Goal: Transaction & Acquisition: Obtain resource

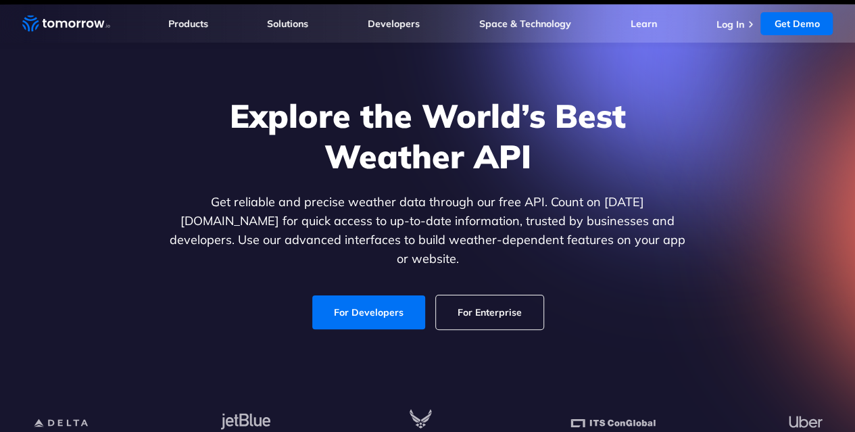
scroll to position [28, 0]
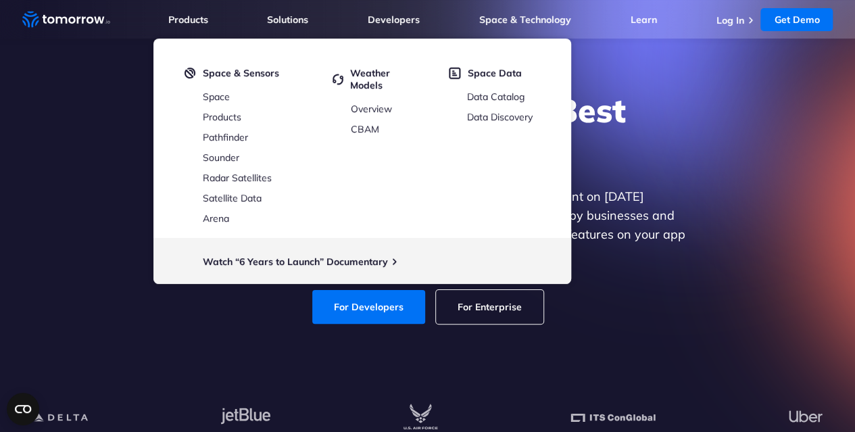
click at [795, 210] on div "Explore the World’s Best Weather API Get reliable and precise weather data thro…" at bounding box center [427, 207] width 833 height 234
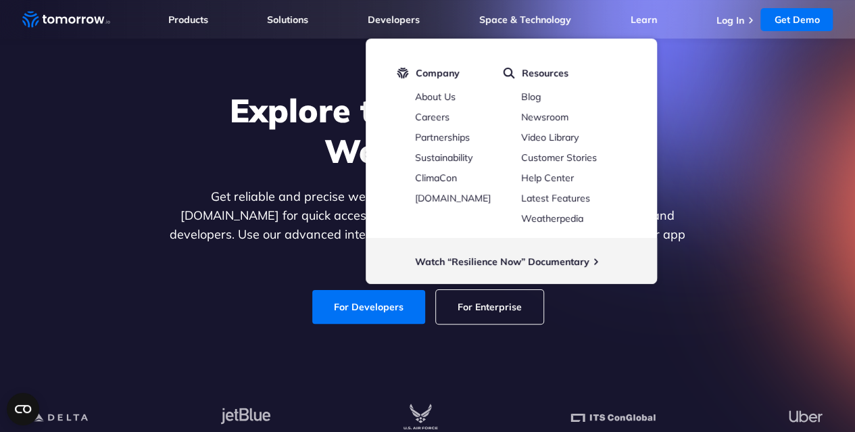
click at [749, 206] on div "Explore the World’s Best Weather API Get reliable and precise weather data thro…" at bounding box center [427, 207] width 833 height 234
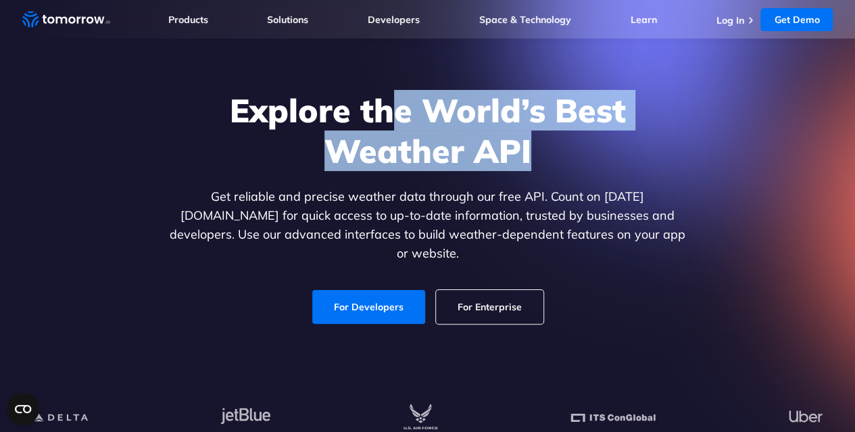
drag, startPoint x: 543, startPoint y: 174, endPoint x: 385, endPoint y: 161, distance: 158.0
click at [385, 161] on h1 "Explore the World’s Best Weather API" at bounding box center [428, 130] width 522 height 81
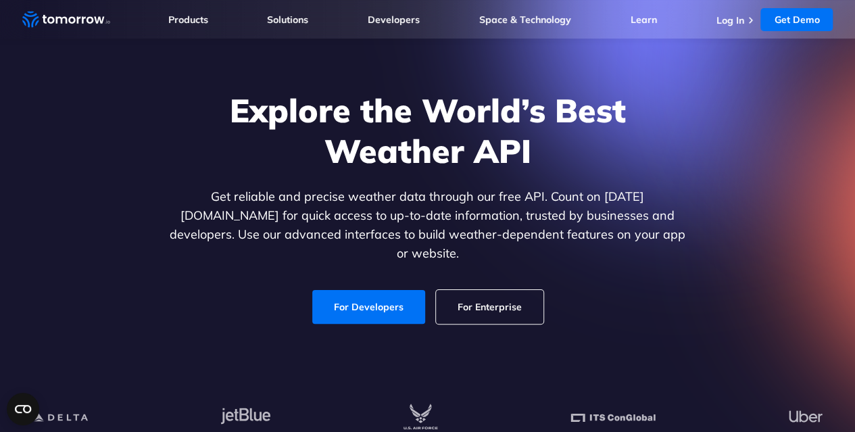
click at [349, 210] on div "Explore the World’s Best Weather API Get reliable and precise weather data thro…" at bounding box center [428, 207] width 522 height 234
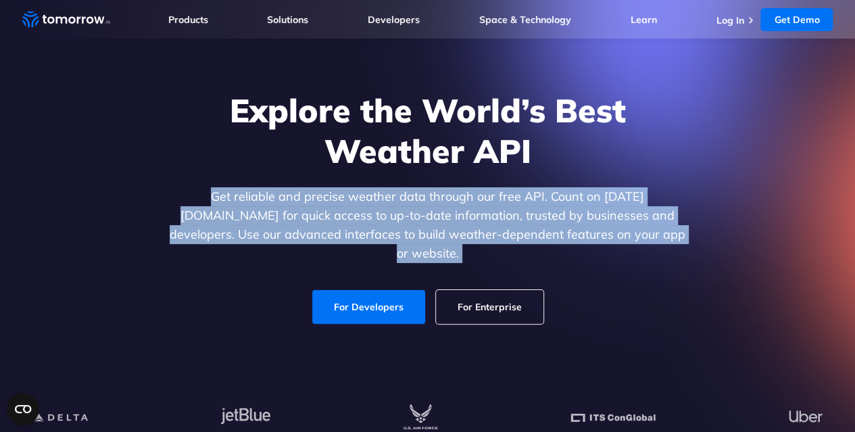
drag, startPoint x: 349, startPoint y: 210, endPoint x: 410, endPoint y: 225, distance: 63.3
click at [410, 225] on div "Explore the World’s Best Weather API Get reliable and precise weather data thro…" at bounding box center [428, 207] width 522 height 234
click at [410, 225] on p "Get reliable and precise weather data through our free API. Count on [DATE][DOM…" at bounding box center [428, 225] width 522 height 76
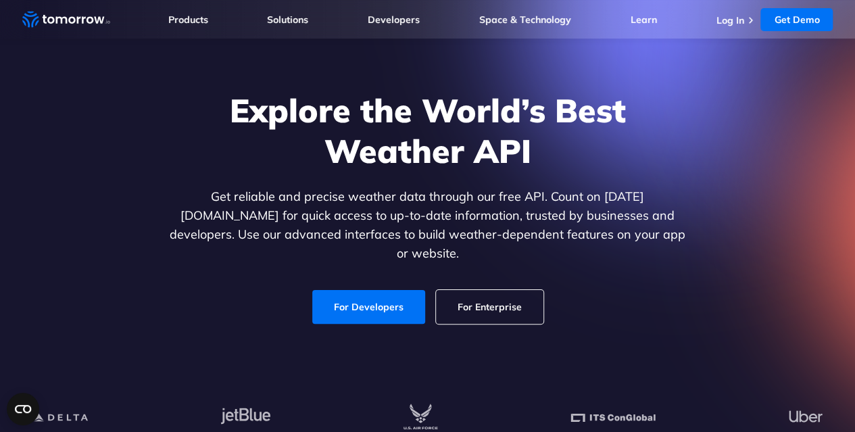
scroll to position [34, 0]
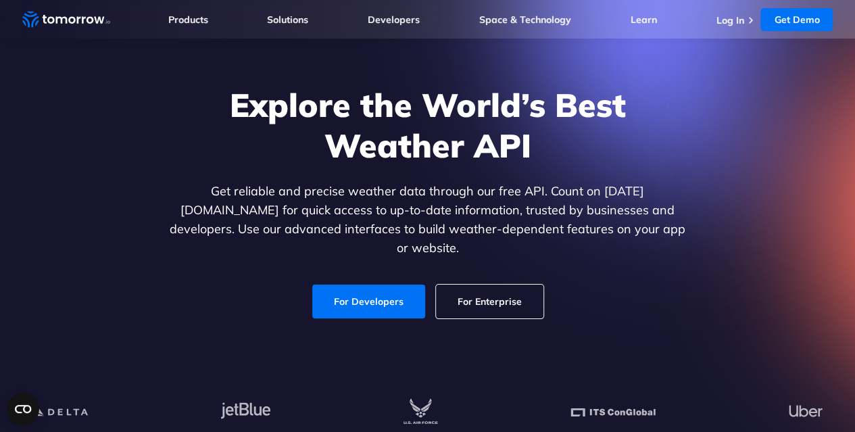
click at [565, 229] on p "Get reliable and precise weather data through our free API. Count on [DATE][DOM…" at bounding box center [428, 220] width 522 height 76
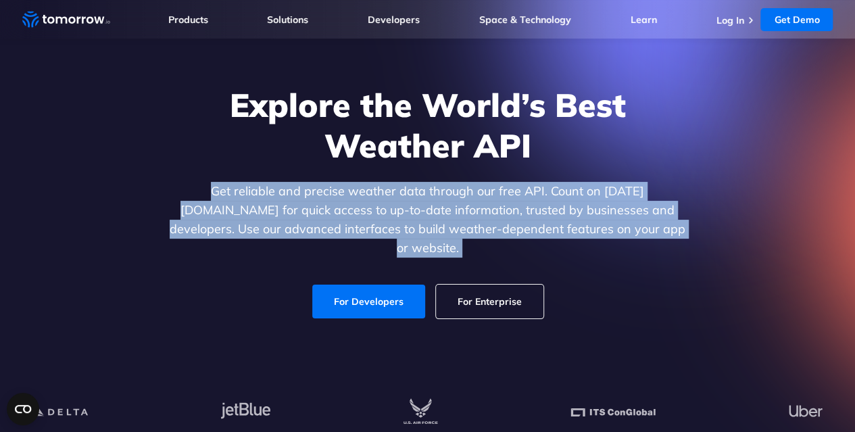
click at [565, 229] on p "Get reliable and precise weather data through our free API. Count on [DATE][DOM…" at bounding box center [428, 220] width 522 height 76
click at [549, 225] on p "Get reliable and precise weather data through our free API. Count on [DATE][DOM…" at bounding box center [428, 220] width 522 height 76
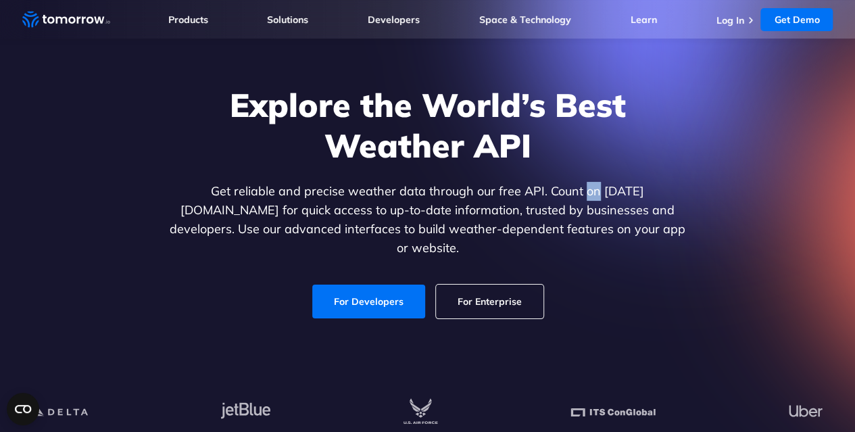
click at [549, 225] on p "Get reliable and precise weather data through our free API. Count on [DATE][DOM…" at bounding box center [428, 220] width 522 height 76
click at [397, 243] on p "Get reliable and precise weather data through our free API. Count on [DATE][DOM…" at bounding box center [428, 220] width 522 height 76
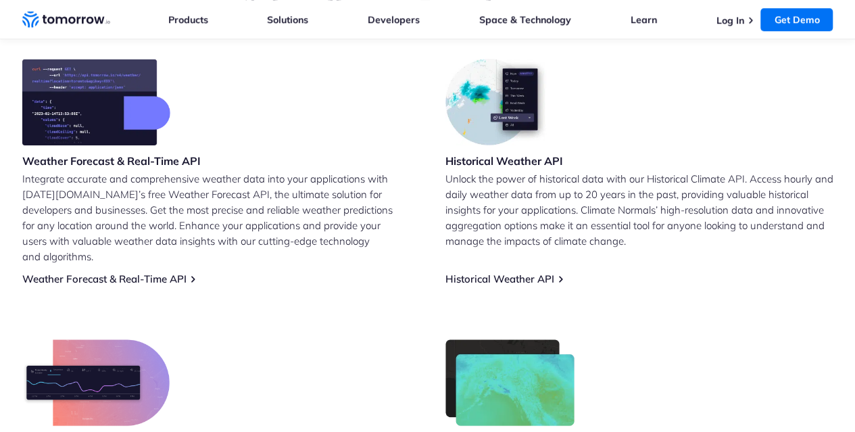
scroll to position [564, 0]
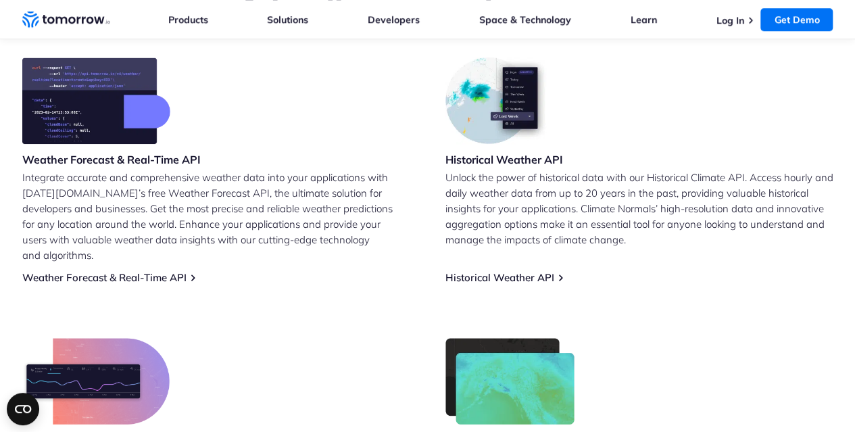
click at [195, 203] on p "Integrate accurate and comprehensive weather data into your applications with […" at bounding box center [216, 216] width 388 height 93
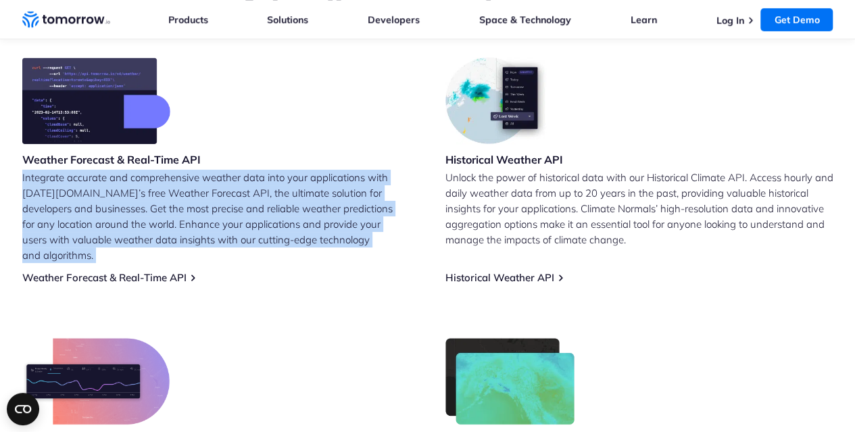
click at [195, 203] on p "Integrate accurate and comprehensive weather data into your applications with […" at bounding box center [216, 216] width 388 height 93
click at [137, 195] on p "Integrate accurate and comprehensive weather data into your applications with […" at bounding box center [216, 216] width 388 height 93
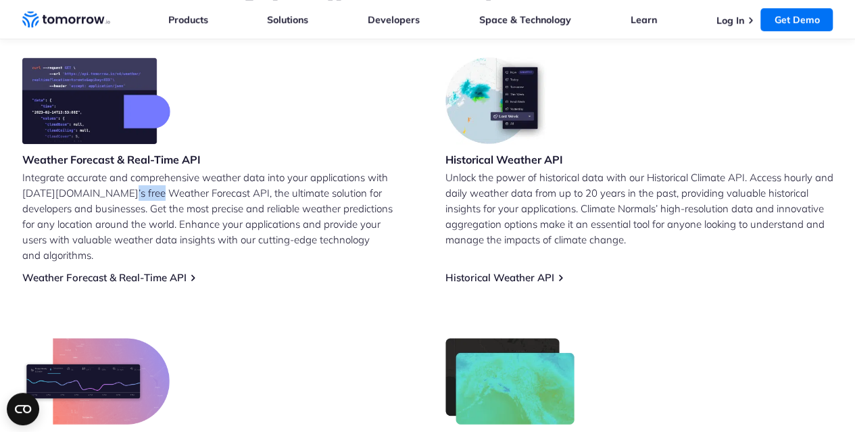
click at [137, 195] on p "Integrate accurate and comprehensive weather data into your applications with […" at bounding box center [216, 216] width 388 height 93
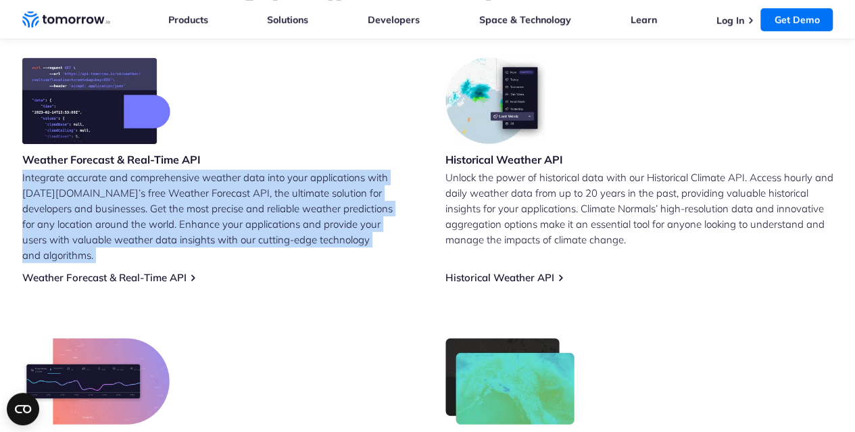
click at [137, 195] on p "Integrate accurate and comprehensive weather data into your applications with […" at bounding box center [216, 216] width 388 height 93
click at [149, 271] on link "Weather Forecast & Real-Time API" at bounding box center [104, 277] width 164 height 13
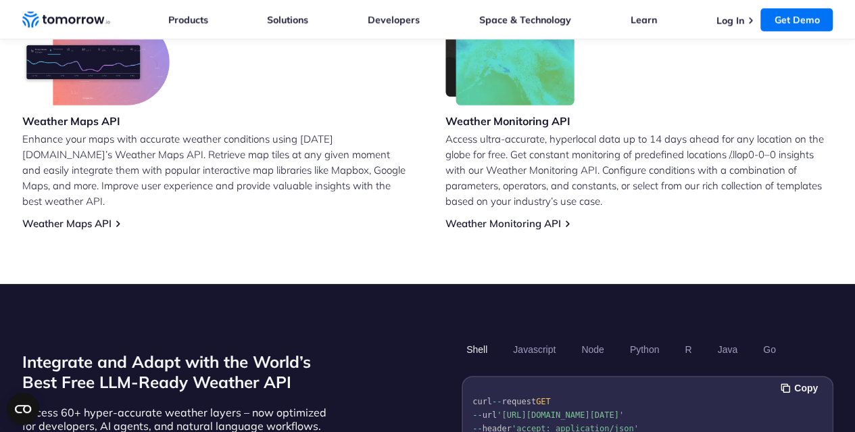
scroll to position [884, 0]
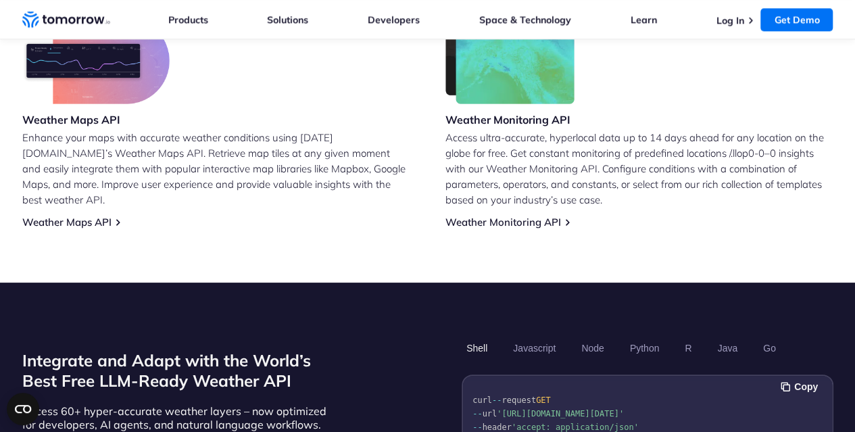
click at [312, 146] on p "Enhance your maps with accurate weather conditions using [DATE][DOMAIN_NAME]’s …" at bounding box center [216, 169] width 388 height 78
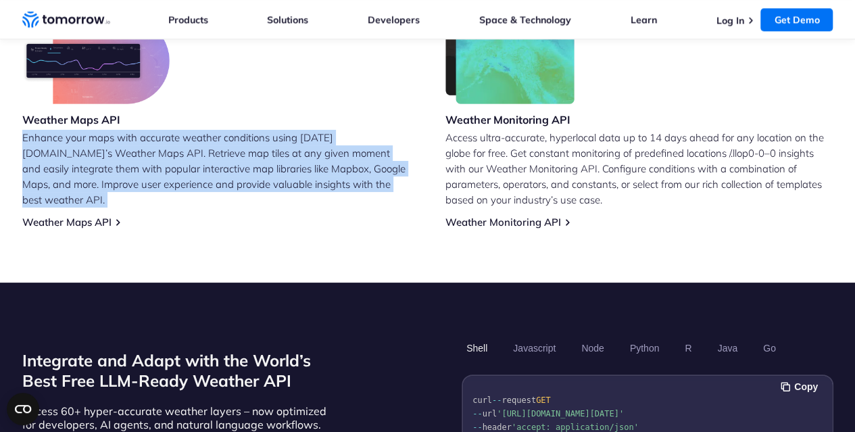
click at [312, 146] on p "Enhance your maps with accurate weather conditions using [DATE][DOMAIN_NAME]’s …" at bounding box center [216, 169] width 388 height 78
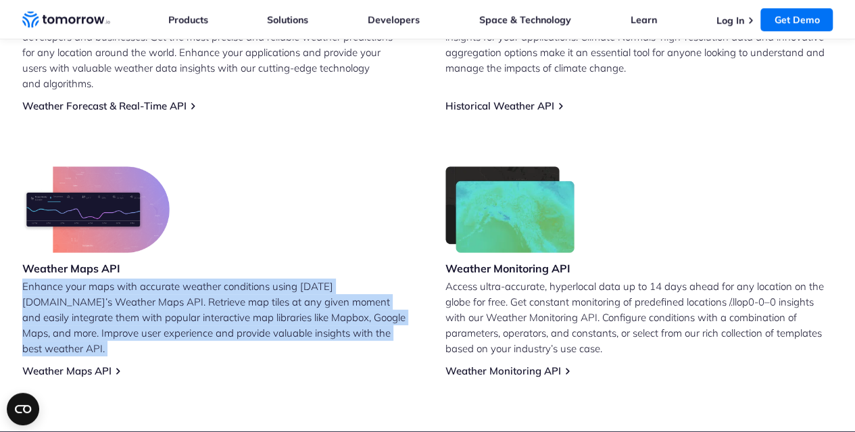
scroll to position [734, 0]
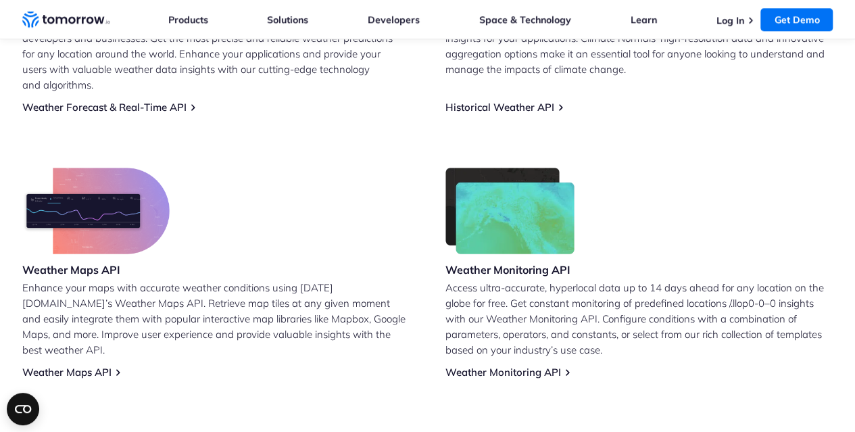
click at [223, 74] on p "Integrate accurate and comprehensive weather data into your applications with […" at bounding box center [216, 45] width 388 height 93
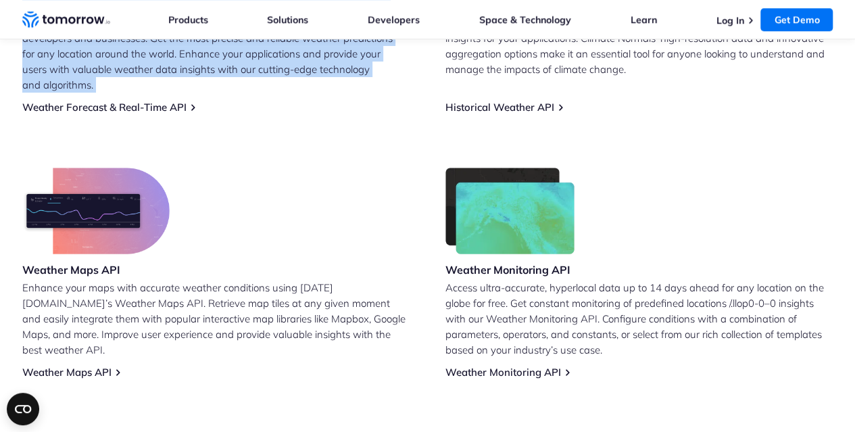
click at [223, 74] on p "Integrate accurate and comprehensive weather data into your applications with […" at bounding box center [216, 45] width 388 height 93
click at [253, 67] on p "Integrate accurate and comprehensive weather data into your applications with […" at bounding box center [216, 45] width 388 height 93
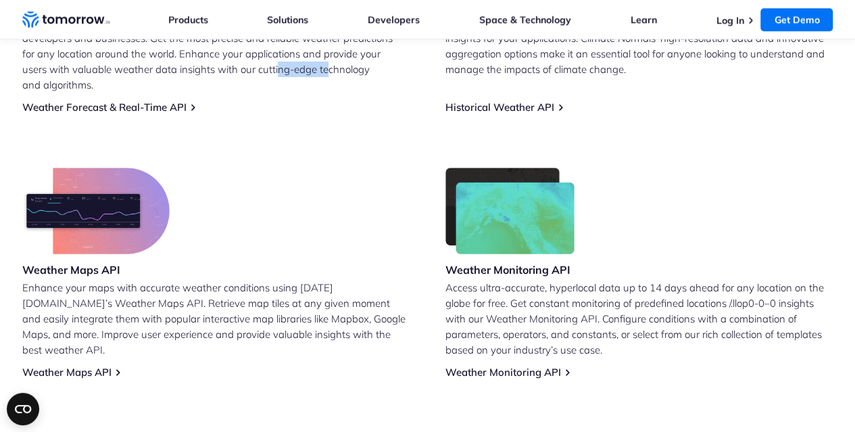
click at [253, 67] on p "Integrate accurate and comprehensive weather data into your applications with […" at bounding box center [216, 45] width 388 height 93
click at [334, 280] on p "Enhance your maps with accurate weather conditions using [DATE][DOMAIN_NAME]’s …" at bounding box center [216, 319] width 388 height 78
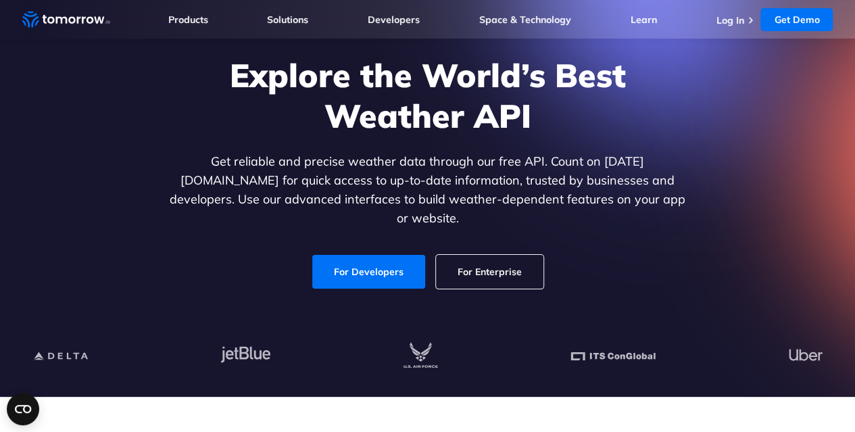
scroll to position [9, 0]
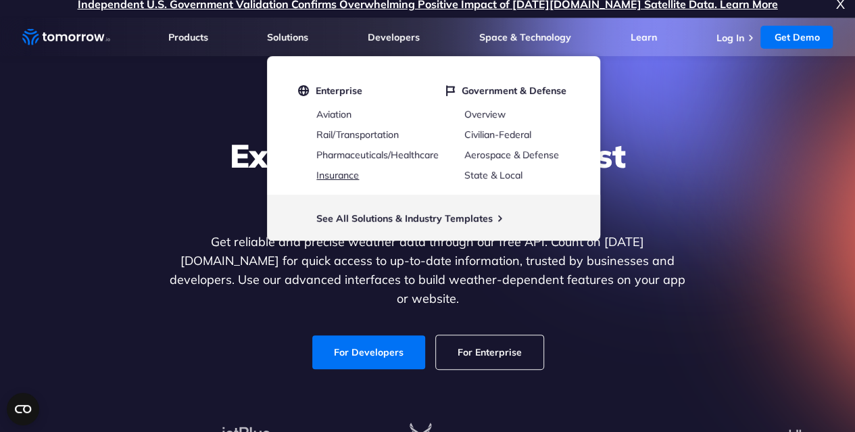
click at [326, 180] on link "Insurance" at bounding box center [337, 175] width 43 height 12
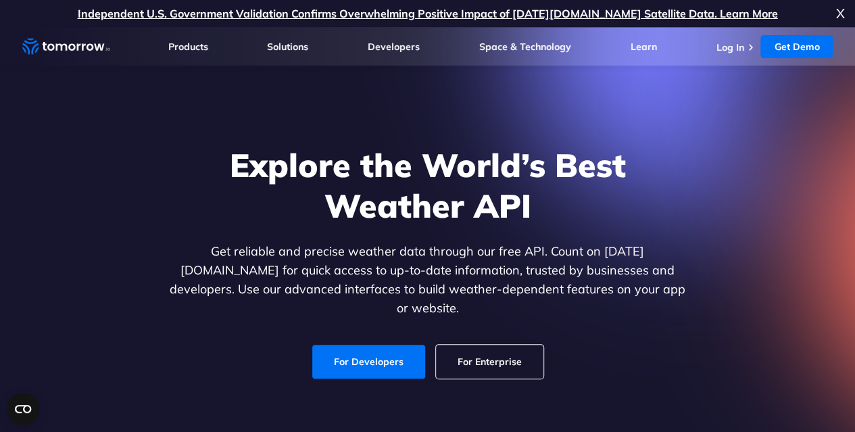
click at [658, 269] on p "Get reliable and precise weather data through our free API. Count on [DATE][DOM…" at bounding box center [428, 280] width 522 height 76
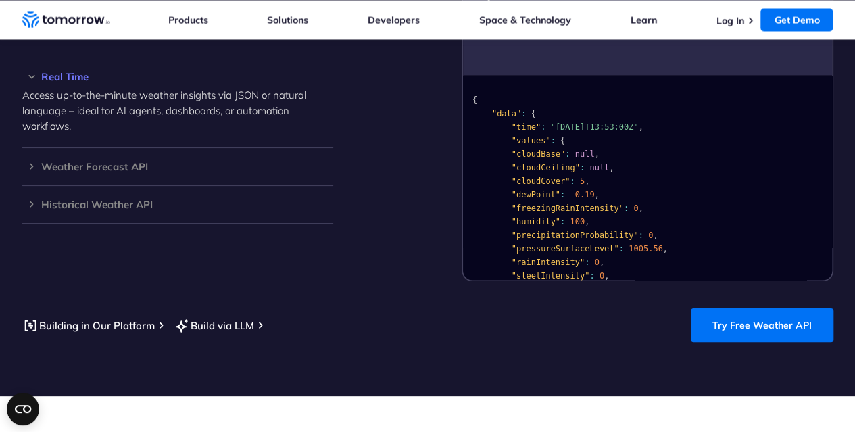
scroll to position [1279, 0]
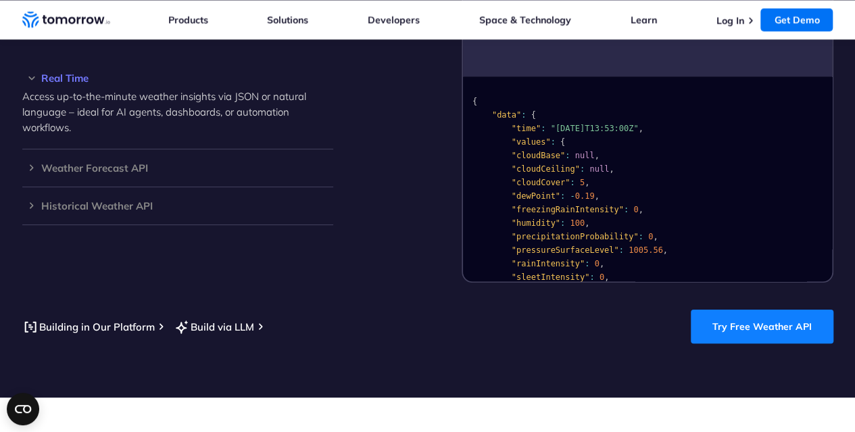
click at [726, 314] on link "Try Free Weather API" at bounding box center [762, 327] width 143 height 34
